Goal: Task Accomplishment & Management: Manage account settings

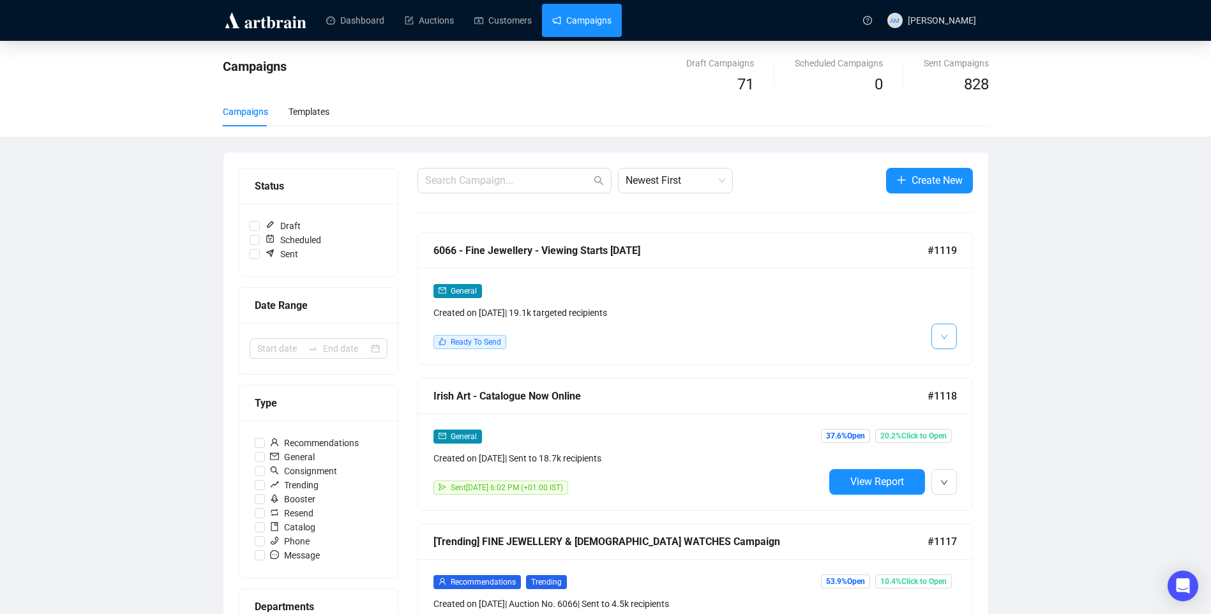
click at [941, 336] on icon "down" at bounding box center [944, 337] width 8 height 8
click at [960, 364] on span "Edit" at bounding box center [964, 364] width 15 height 10
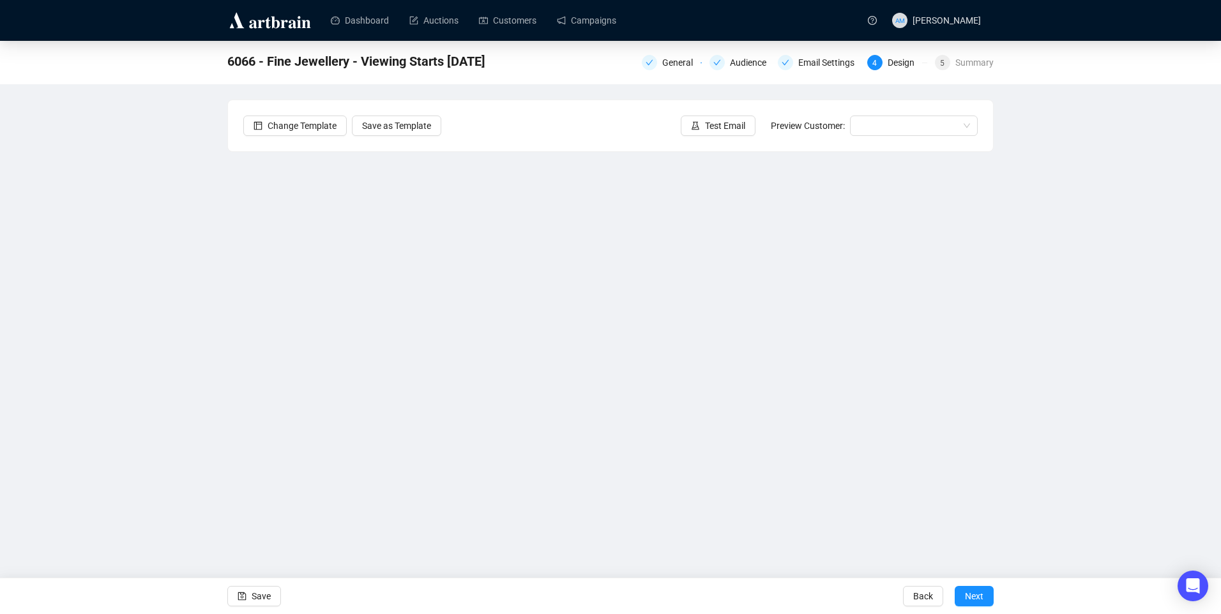
click at [1086, 458] on div "6066 - Fine Jewellery - Viewing Starts [DATE] General Audience Email Settings 4…" at bounding box center [610, 287] width 1221 height 492
click at [1142, 328] on div "6066 - Fine Jewellery - Viewing Starts [DATE] General Audience Email Settings 4…" at bounding box center [610, 287] width 1221 height 492
click at [1082, 262] on div "6066 - Fine Jewellery - Viewing Starts [DATE] General Audience Email Settings 4…" at bounding box center [610, 287] width 1221 height 492
drag, startPoint x: 257, startPoint y: 596, endPoint x: 7, endPoint y: 543, distance: 255.8
click at [257, 596] on span "Save" at bounding box center [261, 596] width 19 height 36
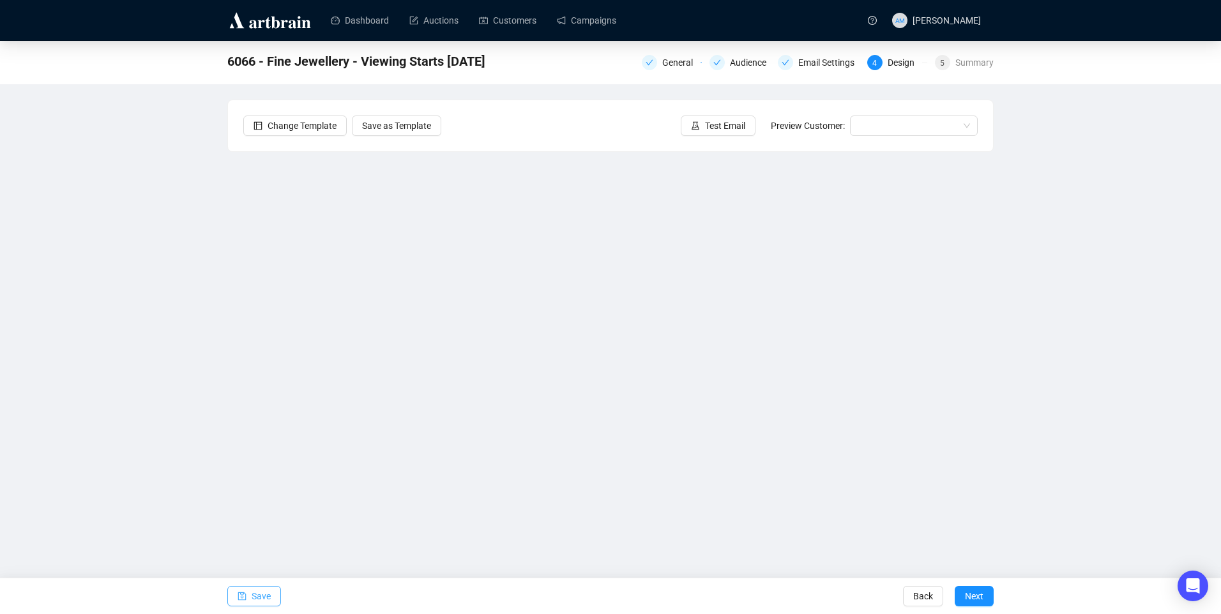
click at [268, 589] on span "Save" at bounding box center [261, 596] width 19 height 36
click at [268, 595] on span "Save" at bounding box center [261, 596] width 19 height 36
